Goal: Ask a question: Seek information or help from site administrators or community

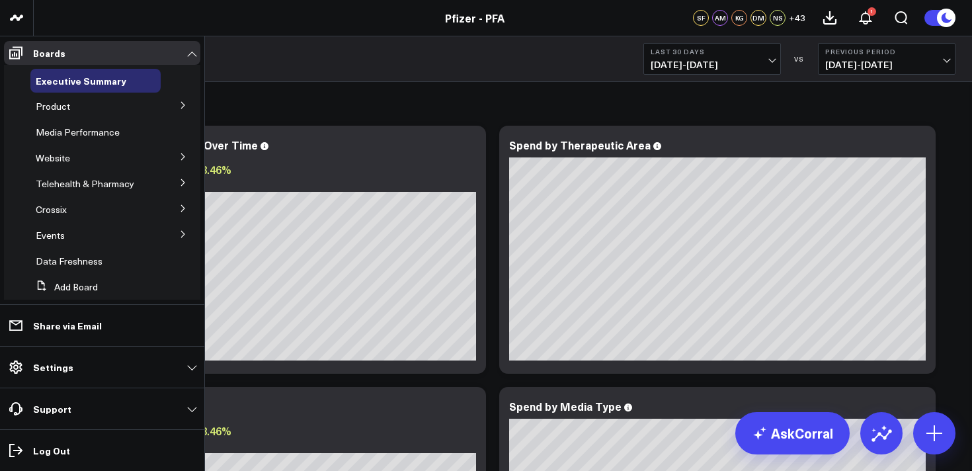
click at [179, 102] on icon at bounding box center [183, 105] width 8 height 8
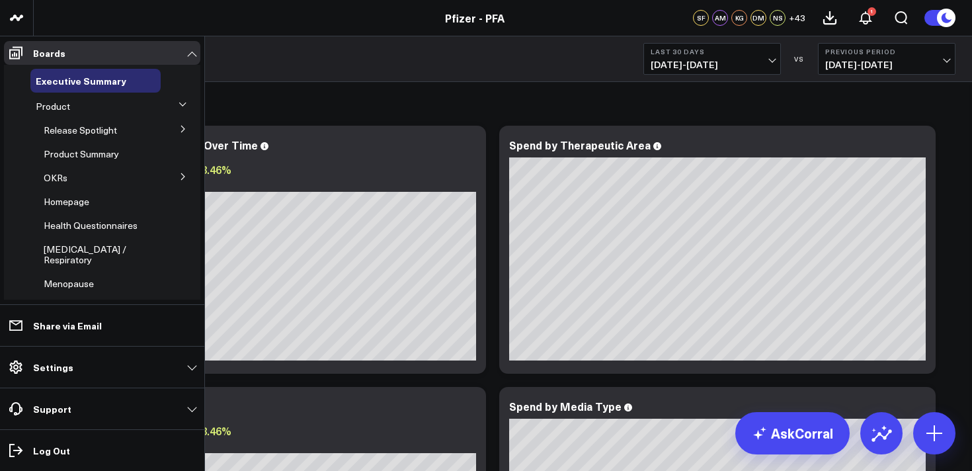
click at [179, 176] on icon at bounding box center [183, 177] width 8 height 8
click at [87, 229] on span "5.2 Release OKRs" at bounding box center [89, 225] width 74 height 13
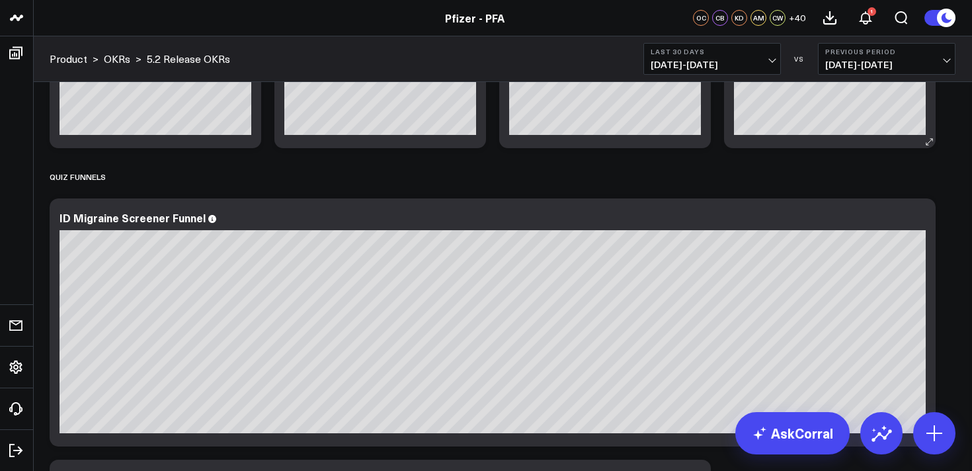
scroll to position [932, 0]
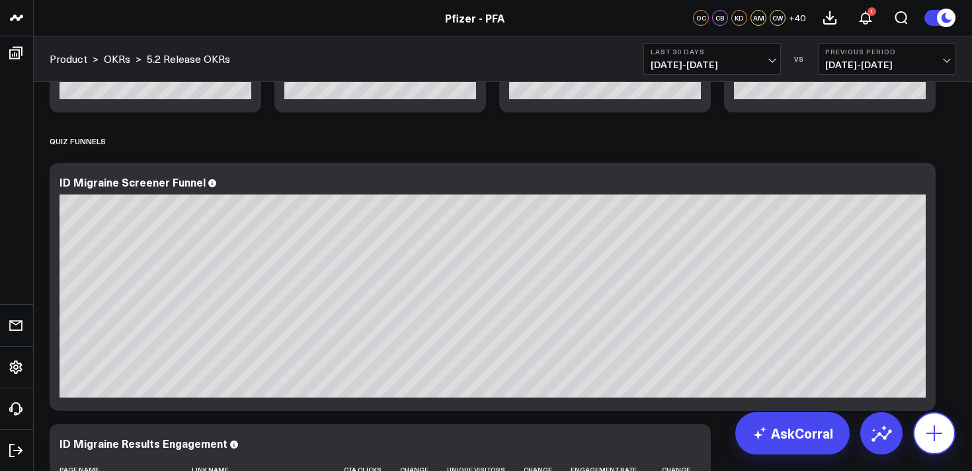
click at [928, 430] on icon at bounding box center [934, 433] width 21 height 21
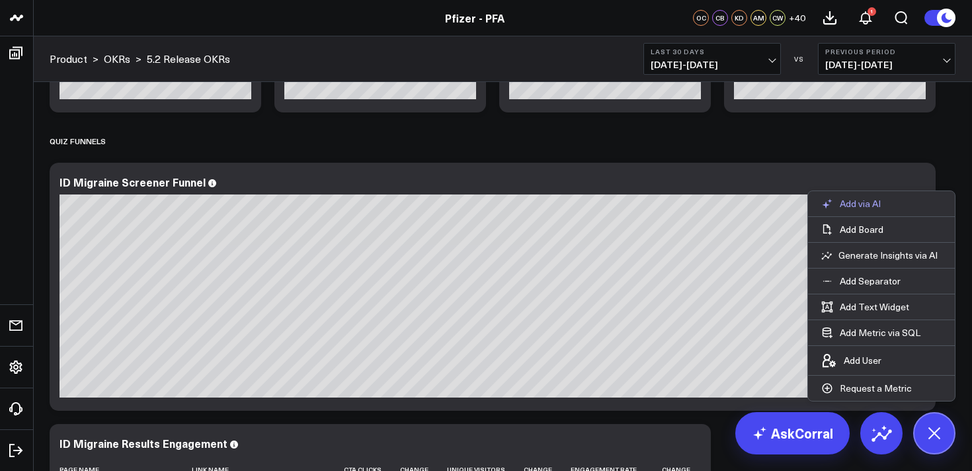
click at [859, 204] on p "Add via AI" at bounding box center [860, 204] width 41 height 12
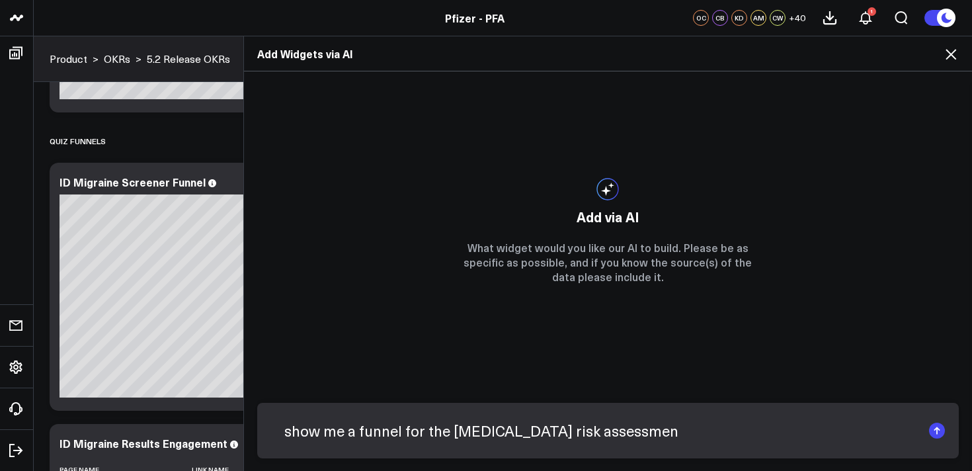
type input "show me a funnel for the [MEDICAL_DATA] risk assessment"
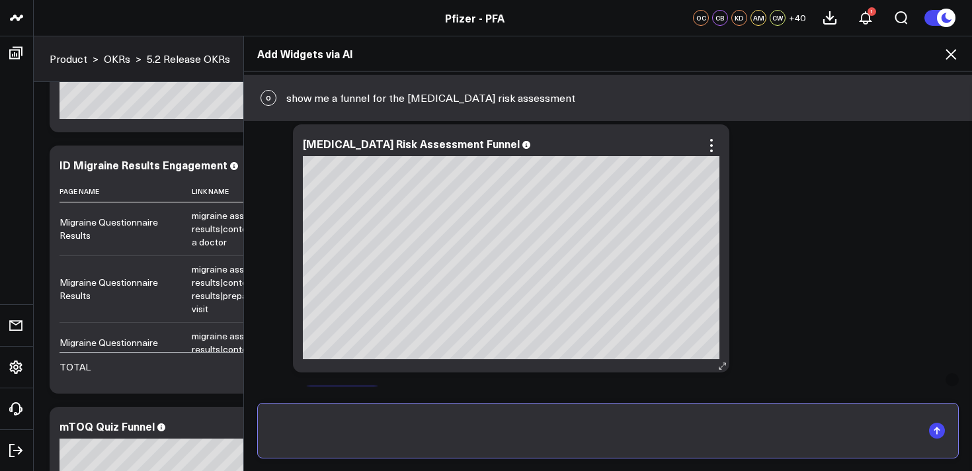
scroll to position [775, 0]
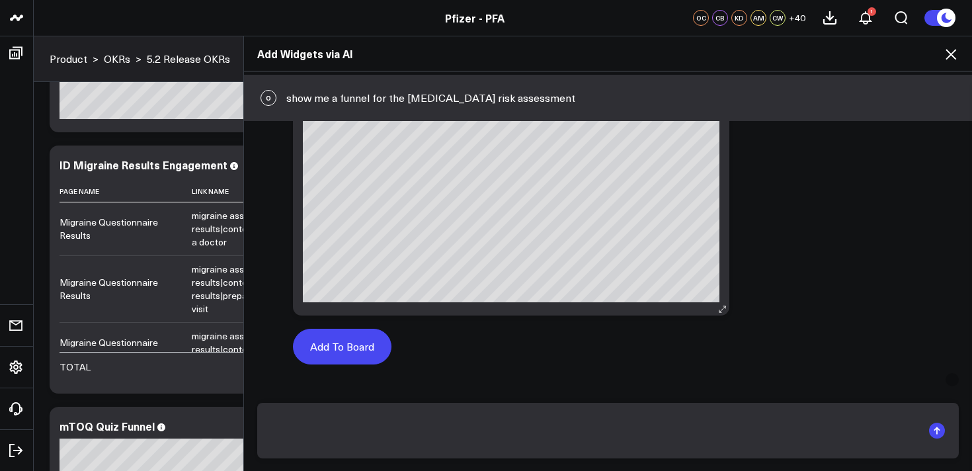
click at [330, 347] on button "Add To Board" at bounding box center [342, 347] width 99 height 36
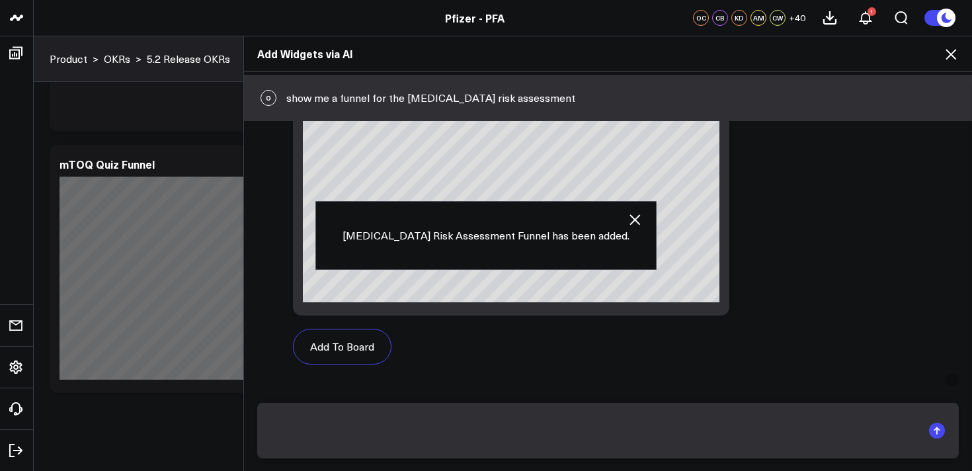
scroll to position [3606, 0]
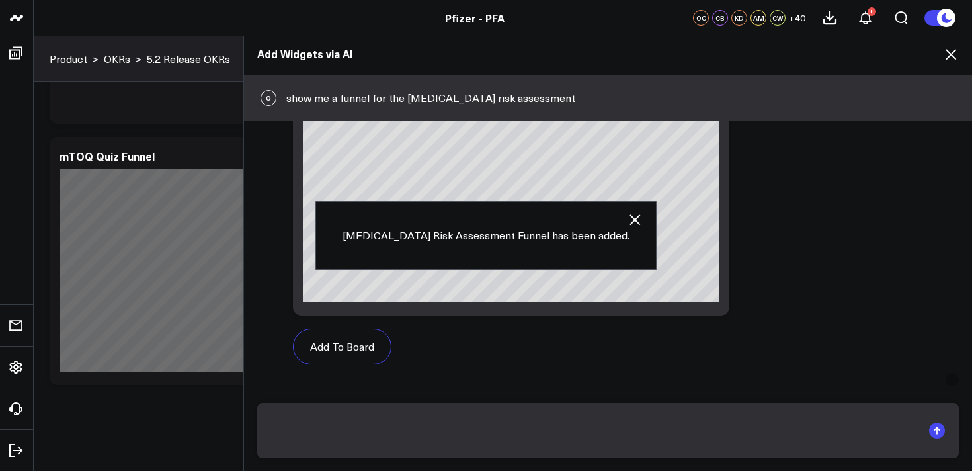
click at [952, 54] on icon at bounding box center [951, 54] width 16 height 16
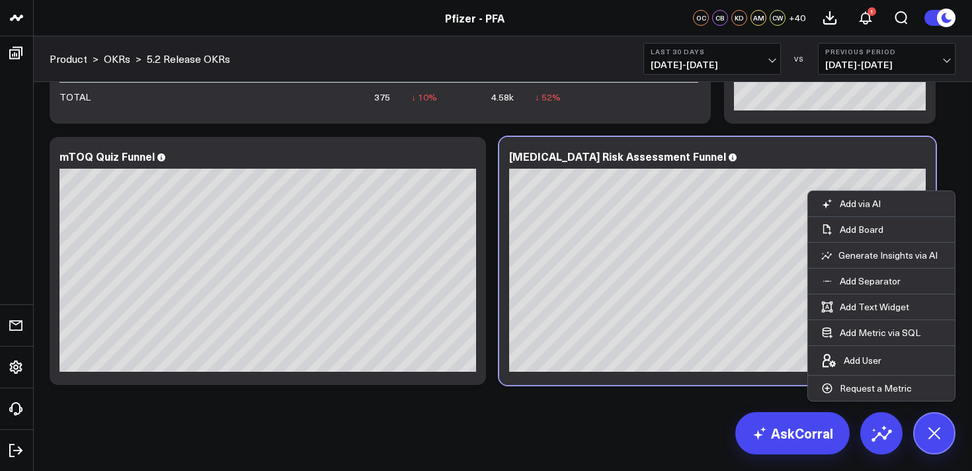
click at [934, 436] on icon at bounding box center [934, 433] width 30 height 30
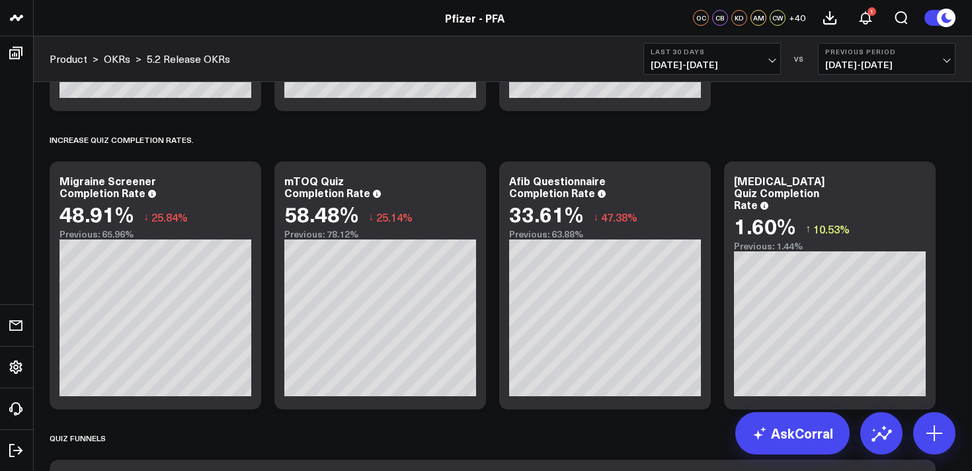
scroll to position [652, 0]
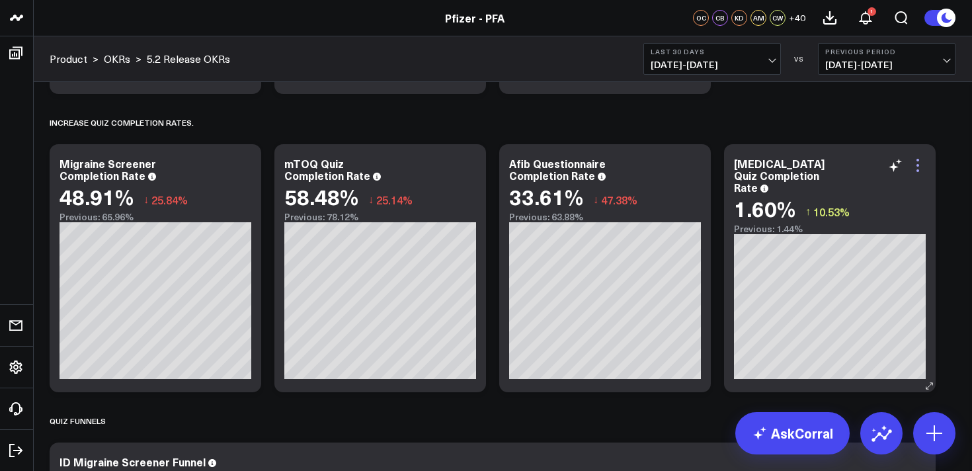
click at [923, 161] on icon at bounding box center [918, 165] width 16 height 16
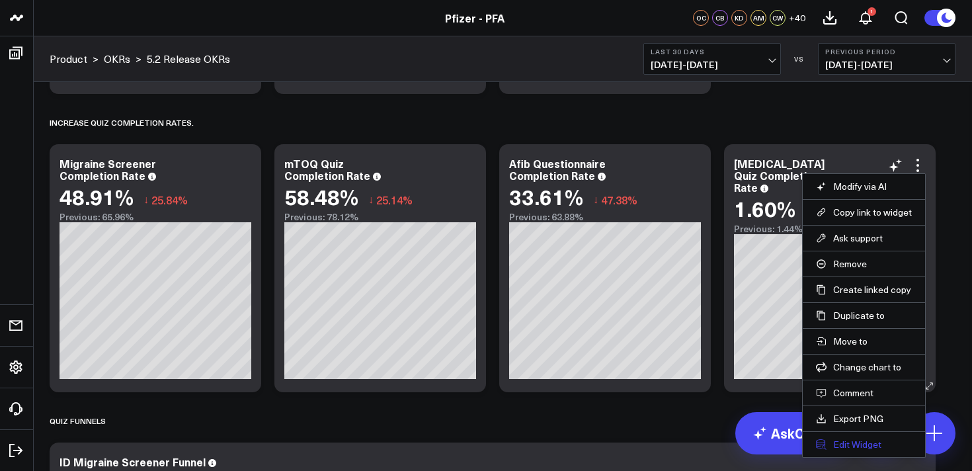
click at [844, 443] on button "Edit Widget" at bounding box center [864, 444] width 96 height 12
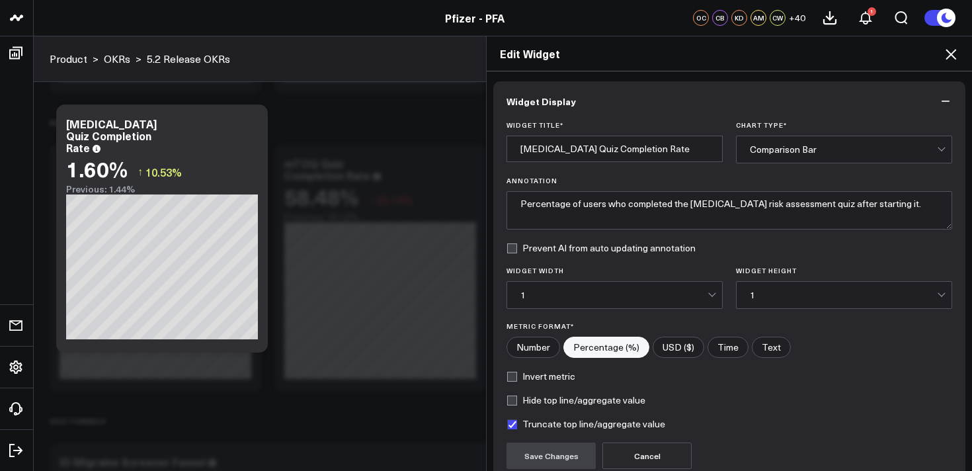
scroll to position [120, 0]
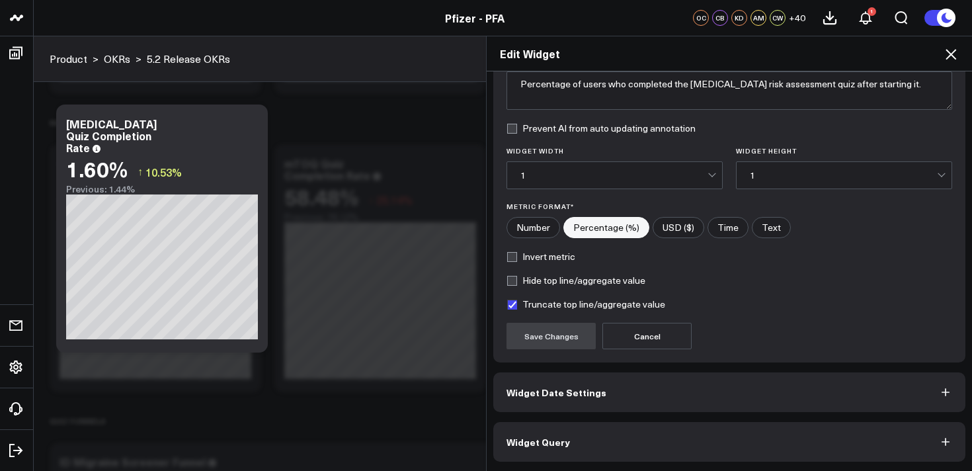
click at [720, 443] on button "Widget Query" at bounding box center [729, 442] width 472 height 40
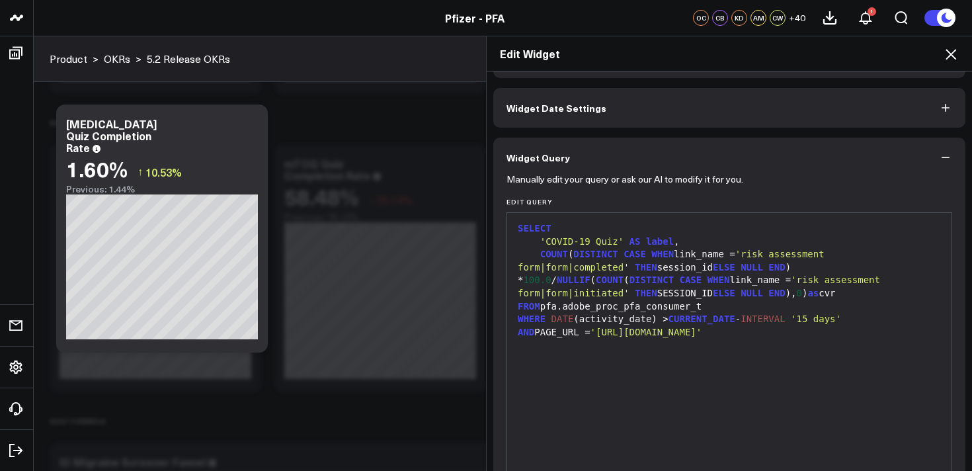
scroll to position [45, 0]
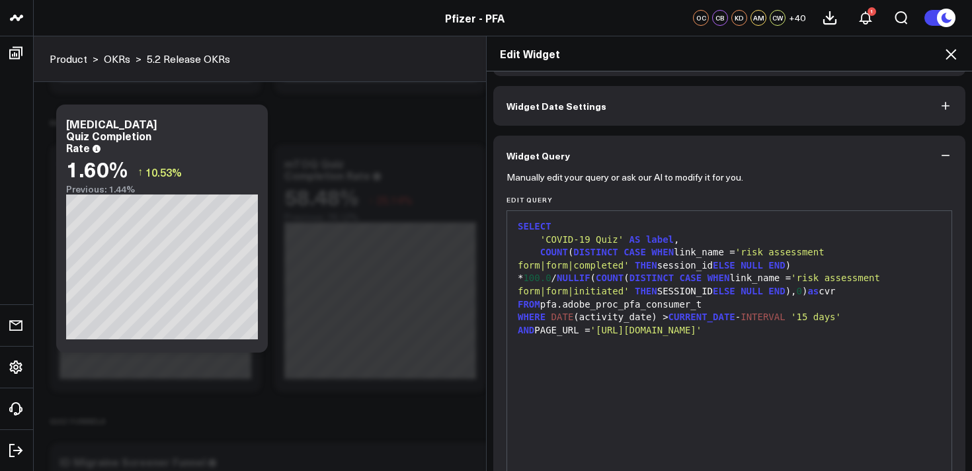
click at [954, 53] on icon at bounding box center [951, 54] width 16 height 16
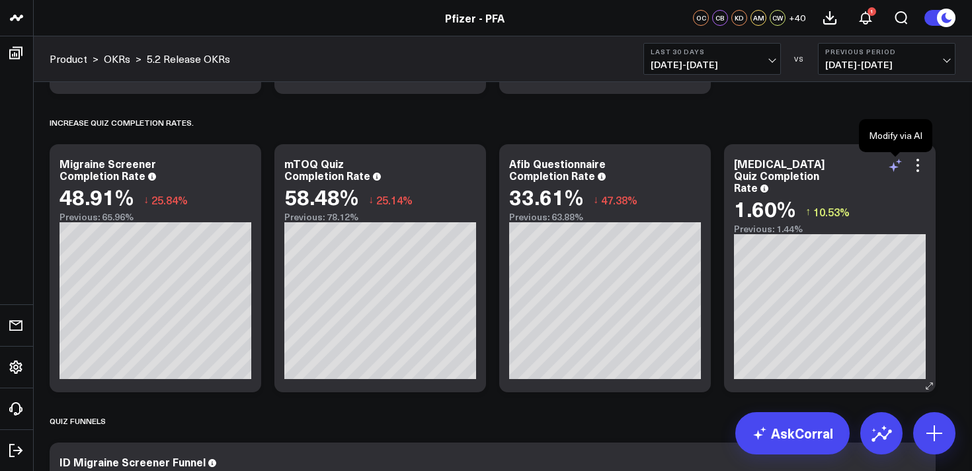
click at [897, 168] on icon at bounding box center [895, 165] width 16 height 16
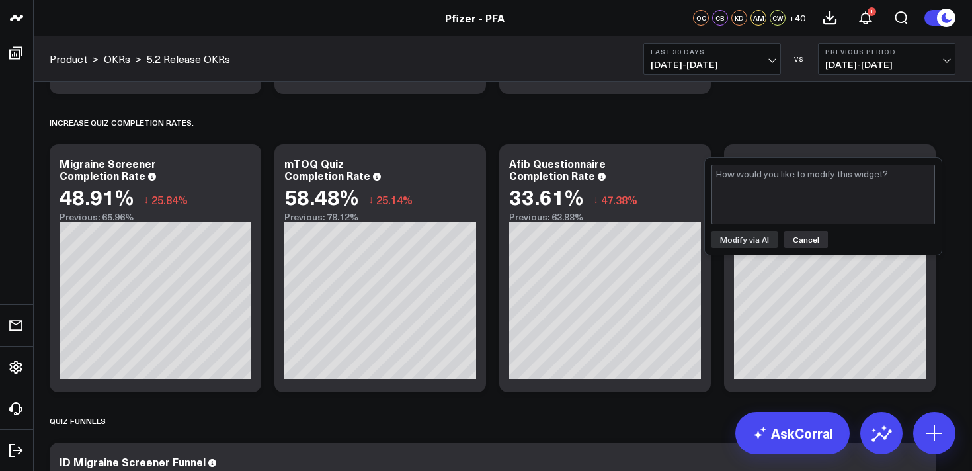
click at [809, 243] on button "Cancel" at bounding box center [806, 239] width 44 height 17
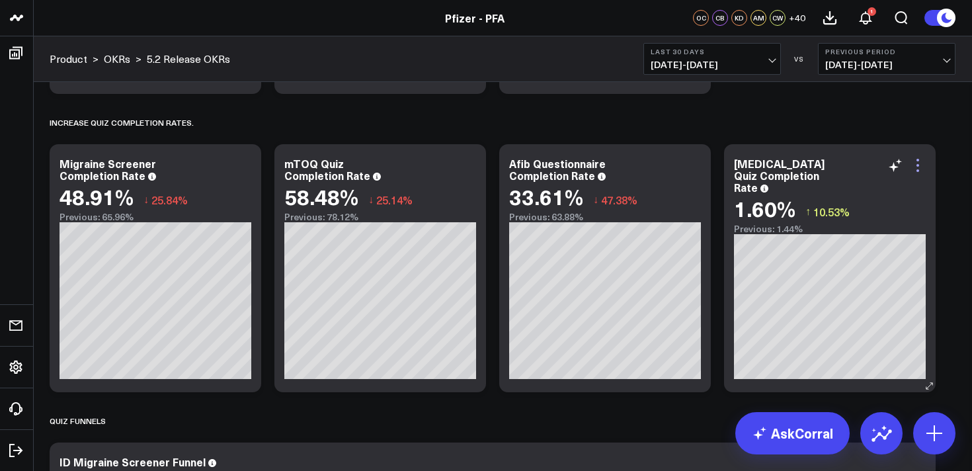
click at [921, 163] on icon at bounding box center [918, 165] width 16 height 16
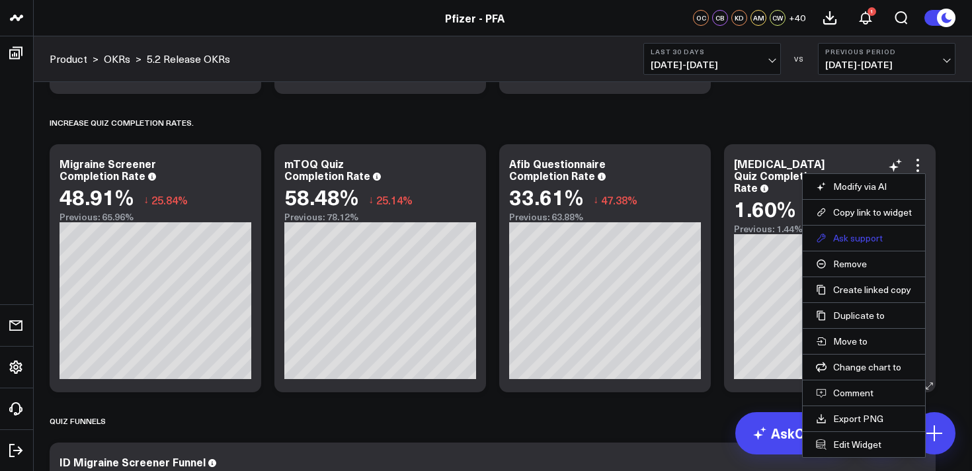
click at [852, 237] on button "Ask support" at bounding box center [864, 238] width 96 height 12
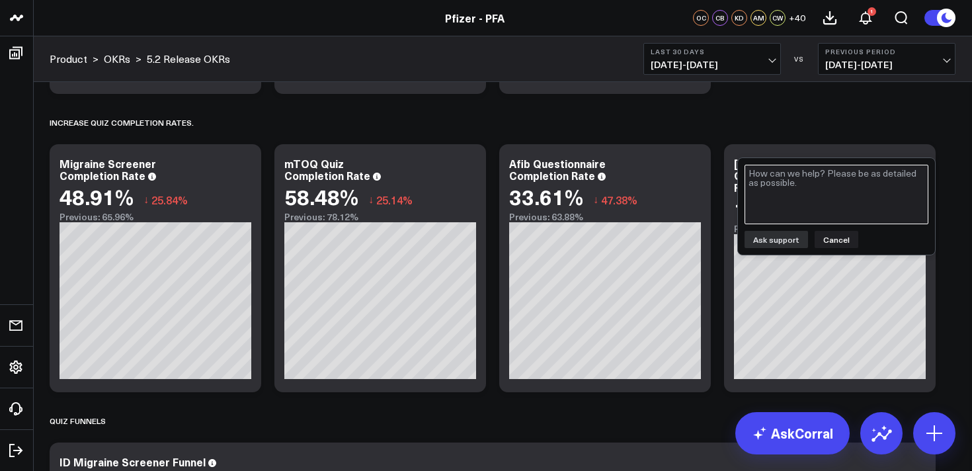
click at [825, 190] on textarea at bounding box center [837, 195] width 184 height 60
type textarea "I don't think this is right - can you help me figure out why the completion rat…"
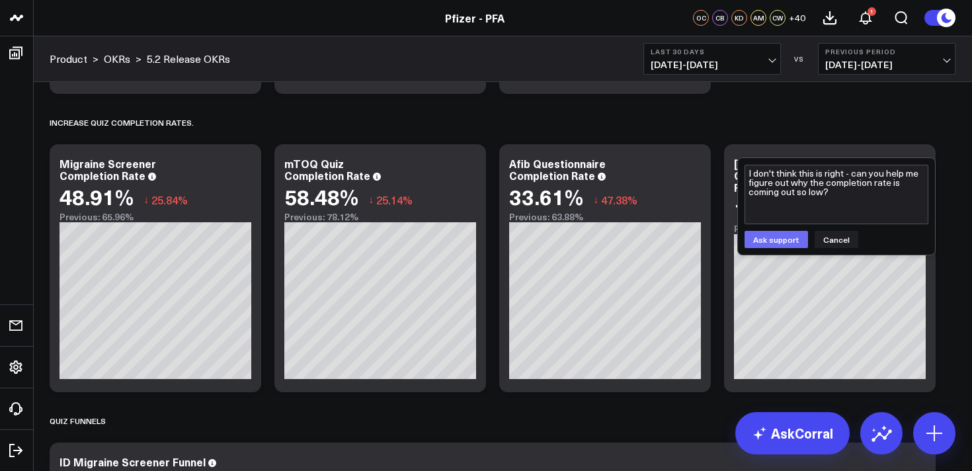
click at [798, 244] on button "Ask support" at bounding box center [776, 239] width 63 height 17
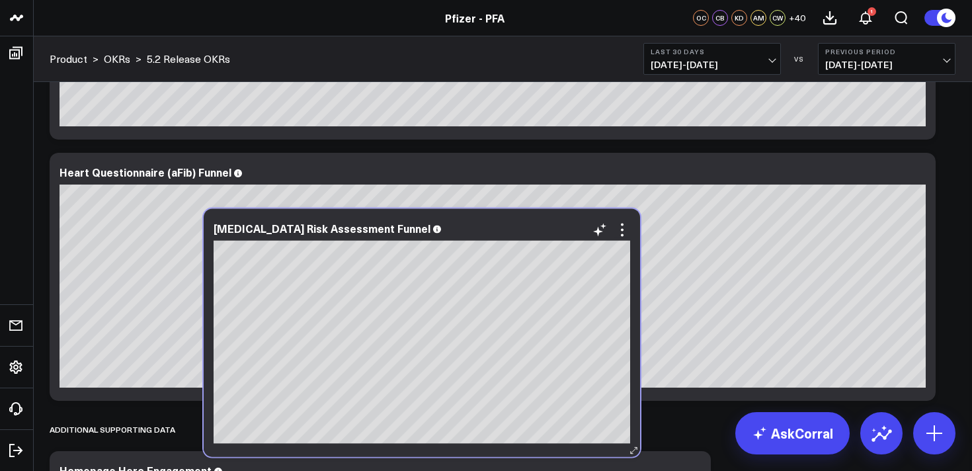
scroll to position [2243, 0]
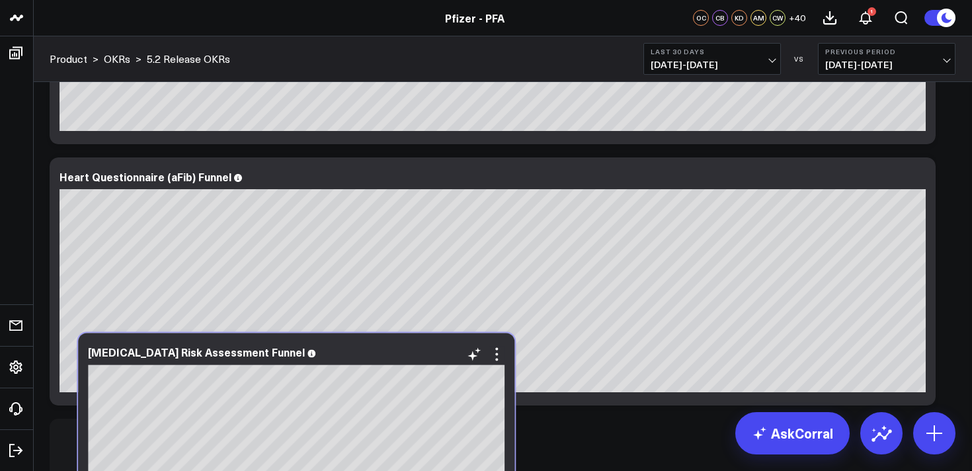
drag, startPoint x: 715, startPoint y: 151, endPoint x: 304, endPoint y: 340, distance: 452.7
click at [304, 340] on div "[MEDICAL_DATA] Risk Assessment Funnel" at bounding box center [296, 457] width 436 height 248
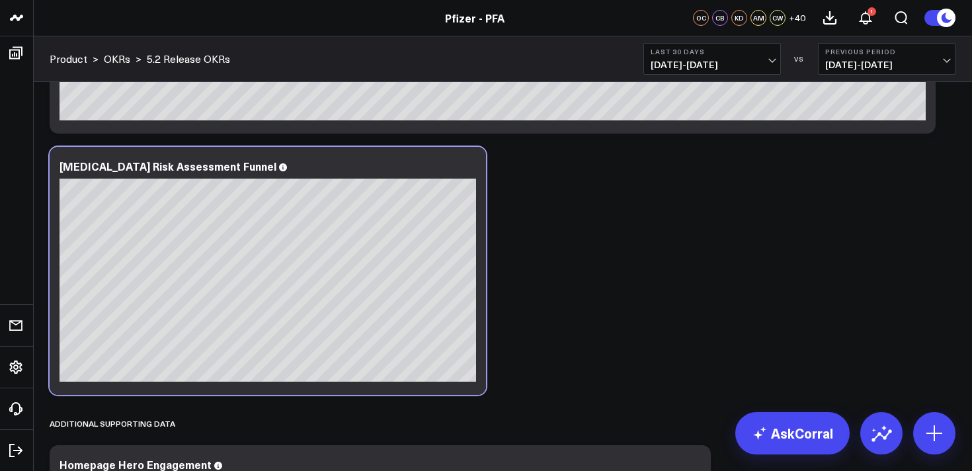
scroll to position [2571, 0]
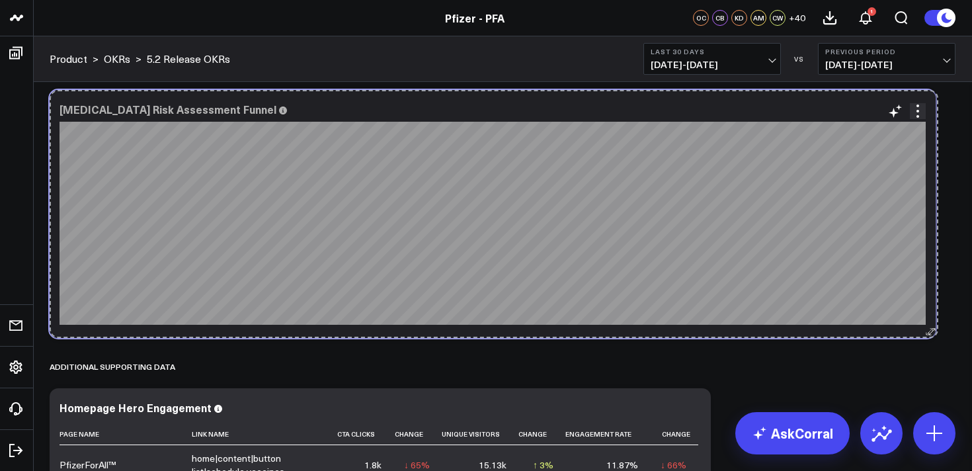
drag, startPoint x: 477, startPoint y: 332, endPoint x: 929, endPoint y: 328, distance: 451.6
click at [930, 328] on icon at bounding box center [929, 332] width 10 height 10
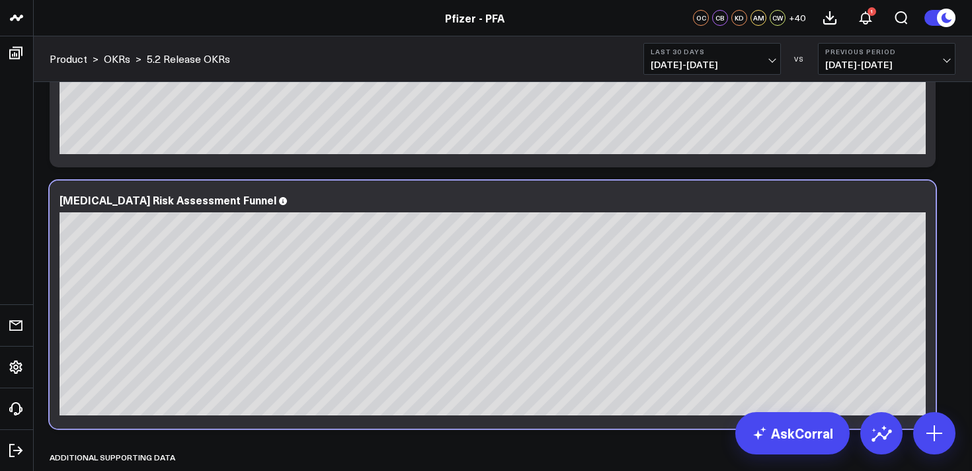
scroll to position [2491, 0]
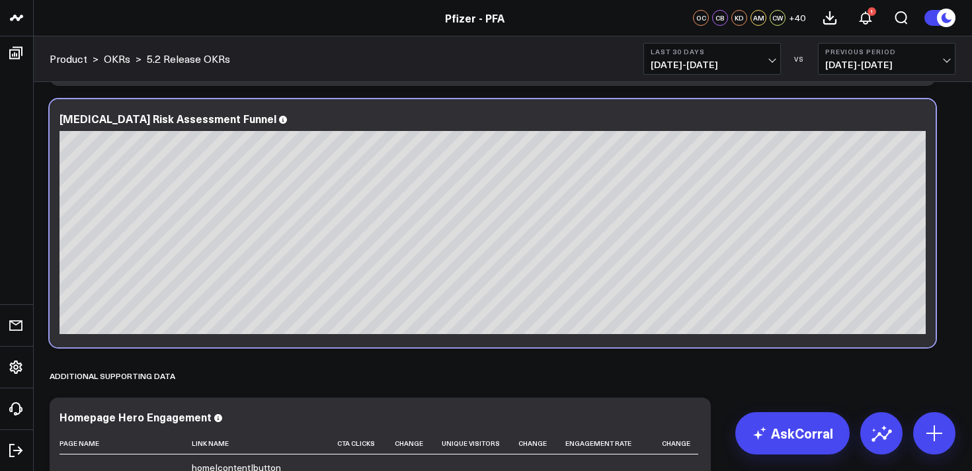
scroll to position [2559, 0]
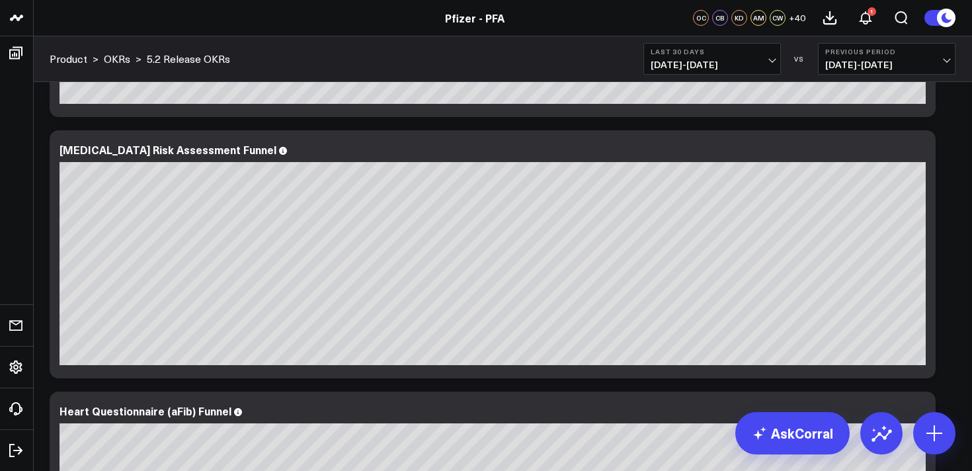
scroll to position [2271, 0]
